Goal: Book appointment/travel/reservation

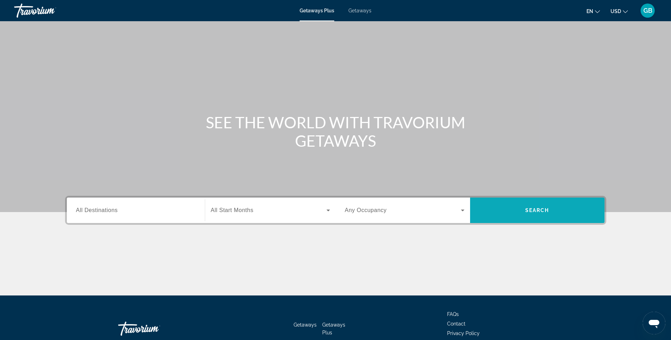
click at [531, 209] on span "Search" at bounding box center [537, 211] width 24 height 6
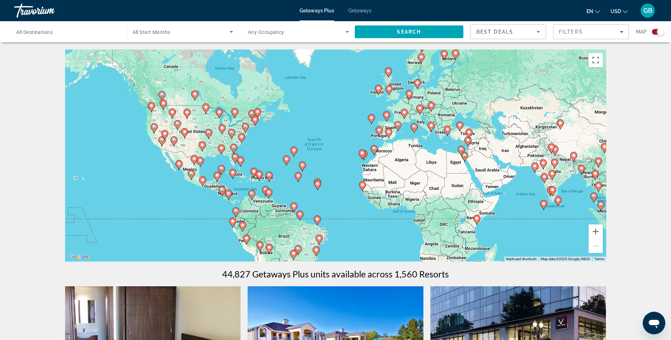
click at [172, 171] on div "To activate drag with keyboard, press Alt + Enter. Once in keyboard drag state,…" at bounding box center [335, 155] width 541 height 212
click at [176, 165] on icon "Main content" at bounding box center [178, 165] width 7 height 10
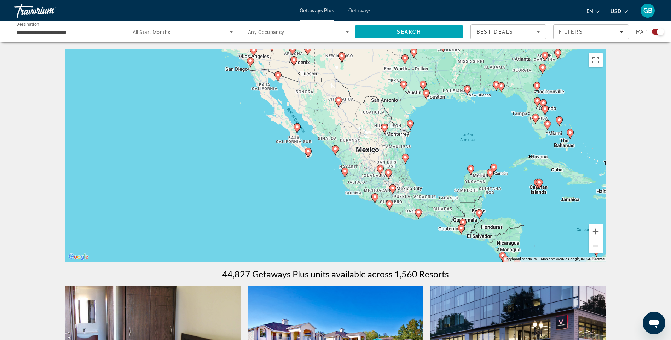
click at [308, 152] on image "Main content" at bounding box center [308, 151] width 4 height 4
type input "**********"
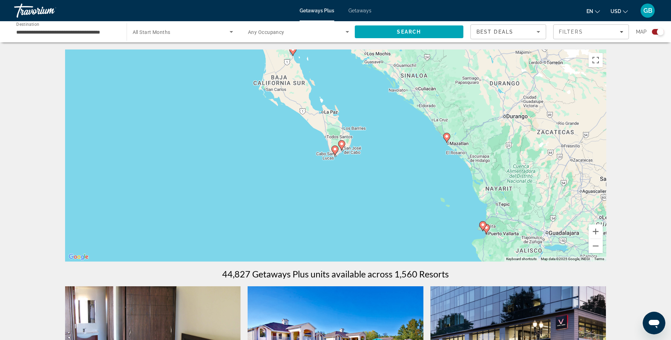
click at [326, 150] on div "To activate drag with keyboard, press Alt + Enter. Once in keyboard drag state,…" at bounding box center [335, 155] width 541 height 212
click at [332, 147] on icon "Main content" at bounding box center [334, 150] width 6 height 9
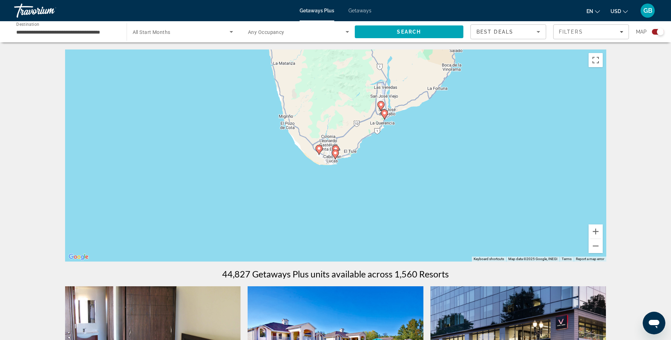
click at [331, 142] on div "To activate drag with keyboard, press Alt + Enter. Once in keyboard drag state,…" at bounding box center [335, 155] width 541 height 212
click at [338, 157] on gmp-advanced-marker "Main content" at bounding box center [335, 154] width 7 height 11
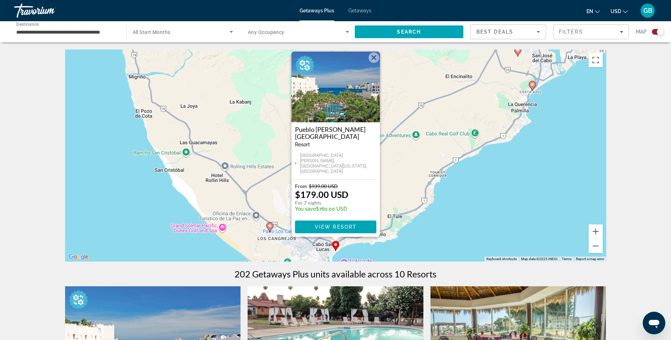
click at [400, 176] on div "To activate drag with keyboard, press Alt + Enter. Once in keyboard drag state,…" at bounding box center [335, 155] width 541 height 212
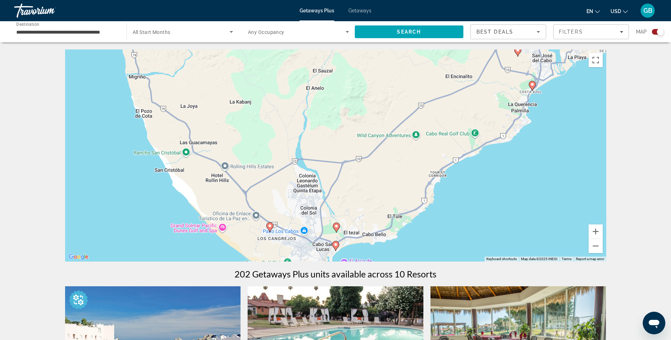
click at [338, 231] on gmp-advanced-marker "Main content" at bounding box center [336, 227] width 7 height 11
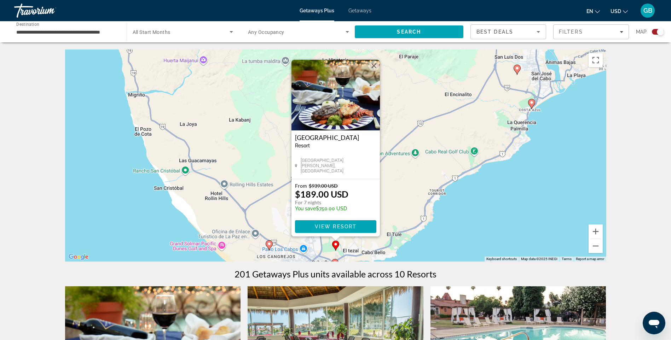
click at [258, 212] on div "To activate drag with keyboard, press Alt + Enter. Once in keyboard drag state,…" at bounding box center [335, 155] width 541 height 212
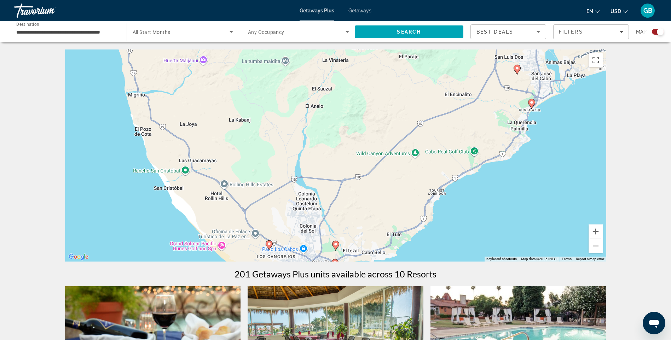
click at [268, 246] on icon "Main content" at bounding box center [269, 245] width 6 height 9
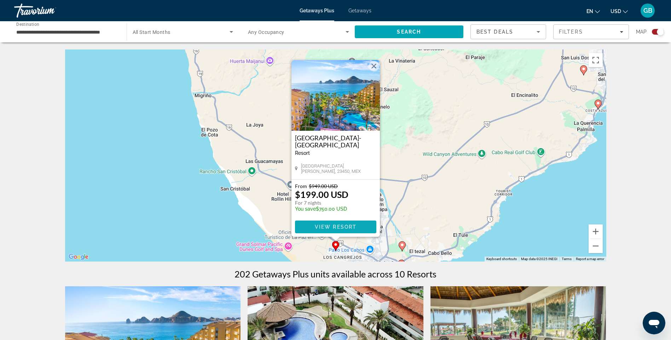
scroll to position [106, 0]
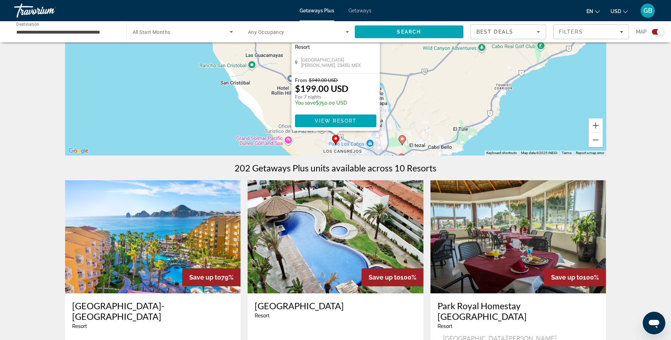
click at [424, 134] on div "To activate drag with keyboard, press Alt + Enter. Once in keyboard drag state,…" at bounding box center [335, 49] width 541 height 212
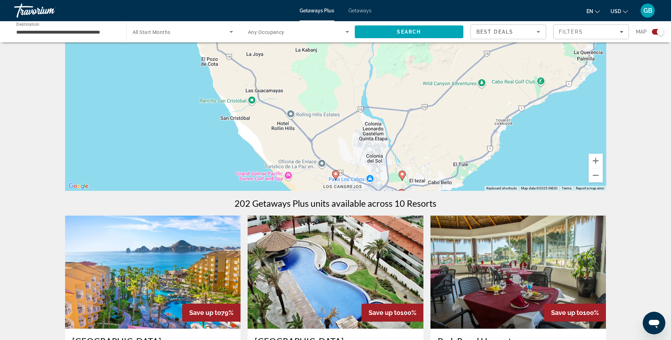
scroll to position [35, 0]
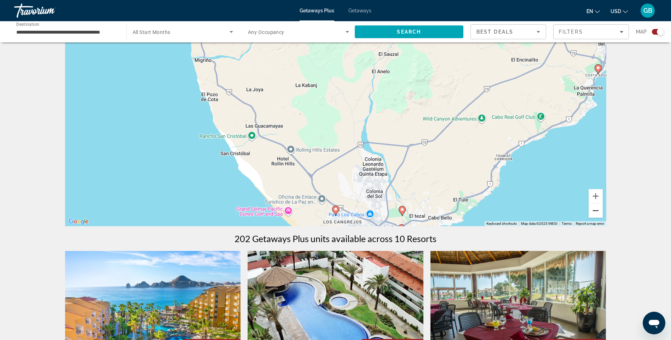
click at [597, 212] on button "Zoom out" at bounding box center [595, 211] width 14 height 14
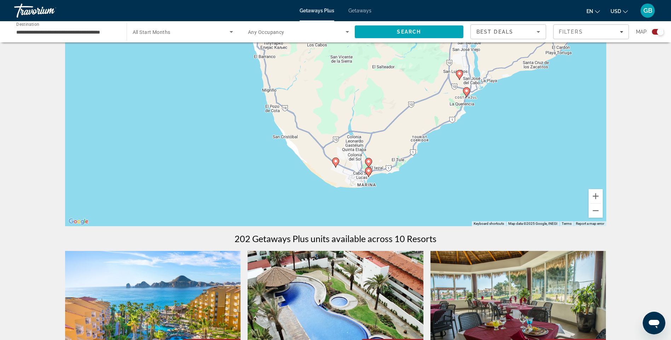
click at [368, 174] on icon "Main content" at bounding box center [368, 172] width 6 height 9
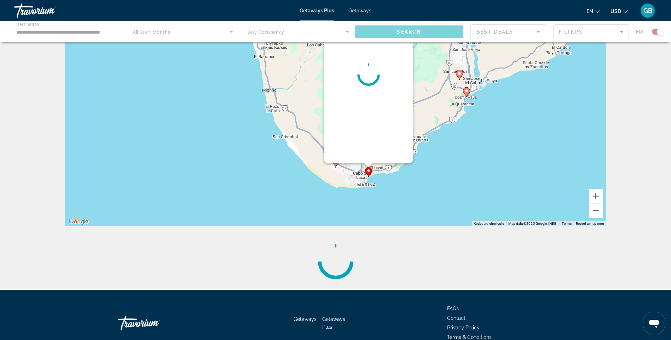
scroll to position [0, 0]
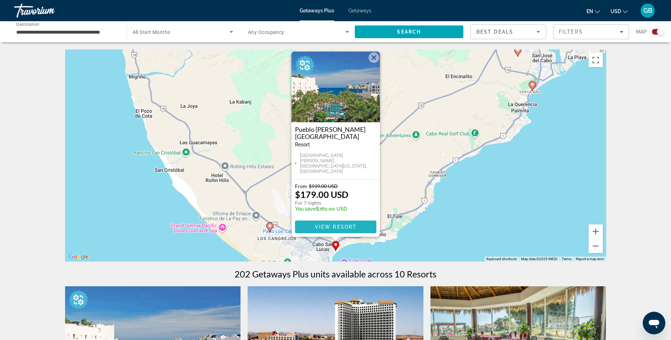
click at [347, 223] on span "Main content" at bounding box center [335, 226] width 81 height 17
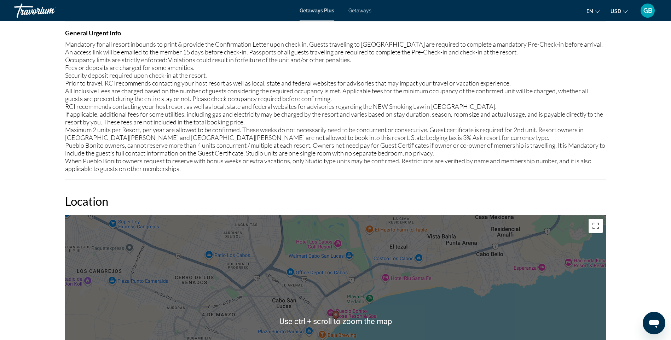
scroll to position [942, 0]
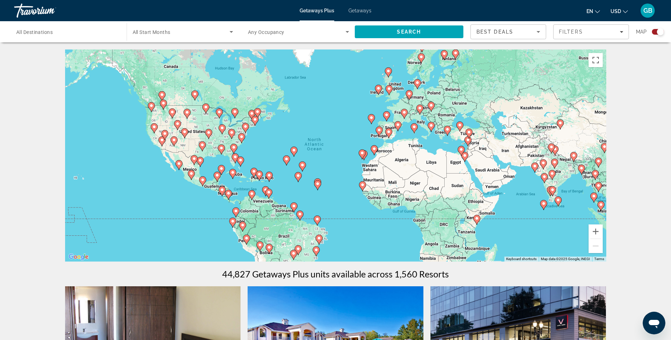
click at [258, 179] on gmp-advanced-marker "Main content" at bounding box center [259, 175] width 7 height 11
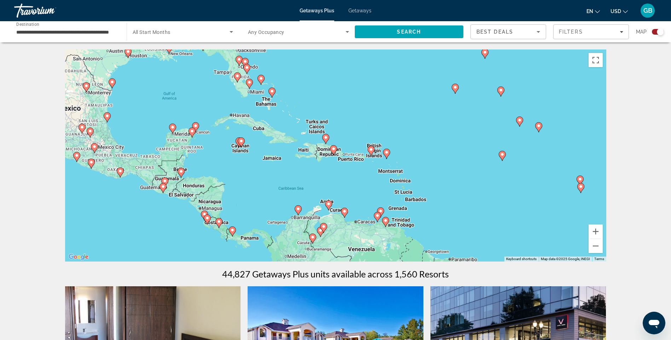
click at [272, 97] on icon "Main content" at bounding box center [271, 93] width 7 height 10
type input "**********"
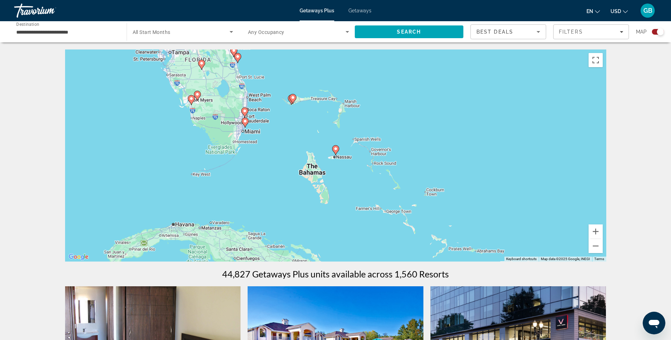
click at [337, 154] on gmp-advanced-marker "Main content" at bounding box center [335, 150] width 7 height 11
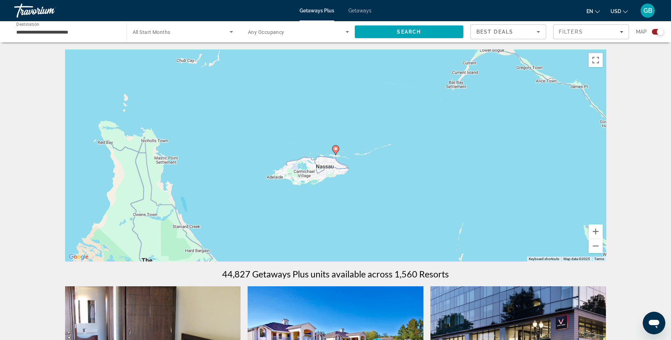
click at [335, 154] on icon "Main content" at bounding box center [335, 150] width 7 height 10
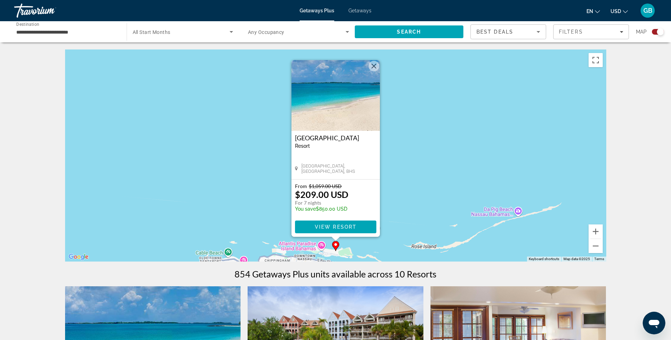
click at [374, 69] on button "Close" at bounding box center [373, 66] width 11 height 11
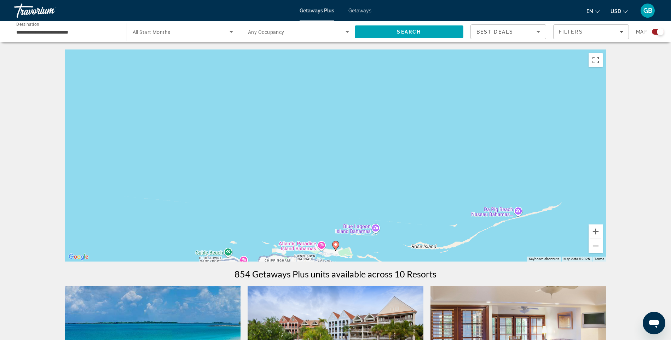
scroll to position [71, 0]
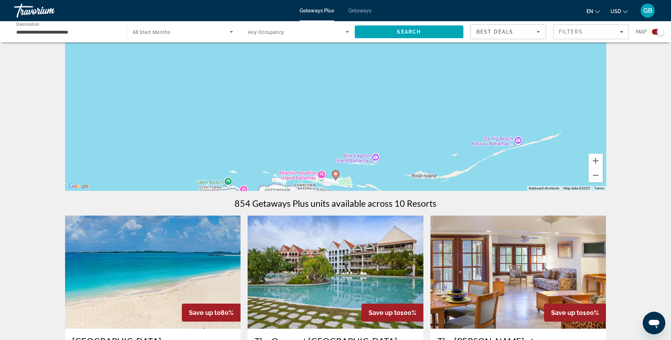
click at [335, 176] on image "Main content" at bounding box center [335, 174] width 4 height 4
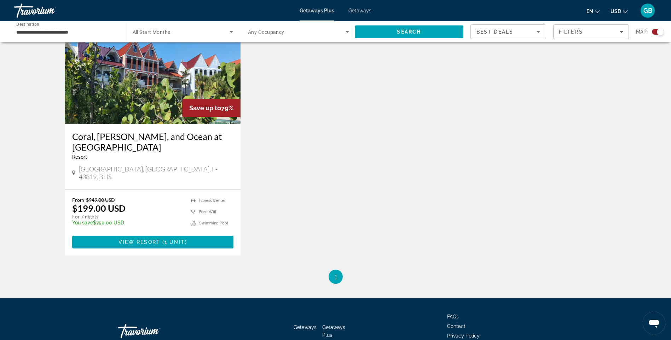
scroll to position [892, 0]
